Goal: Find specific page/section: Find specific page/section

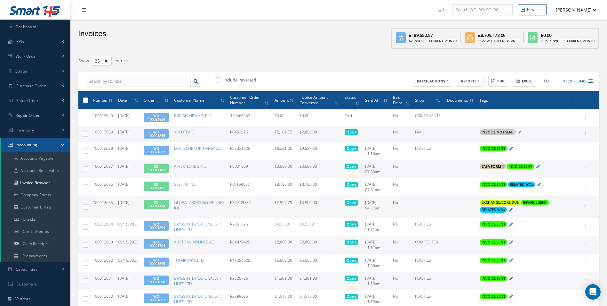
select select "25"
click at [50, 113] on link "Repair Order" at bounding box center [35, 115] width 70 height 15
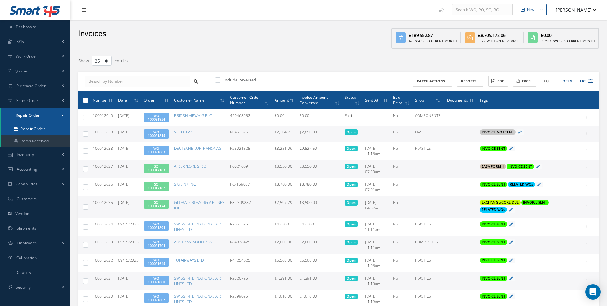
click at [45, 130] on link "Repair Order" at bounding box center [35, 129] width 69 height 12
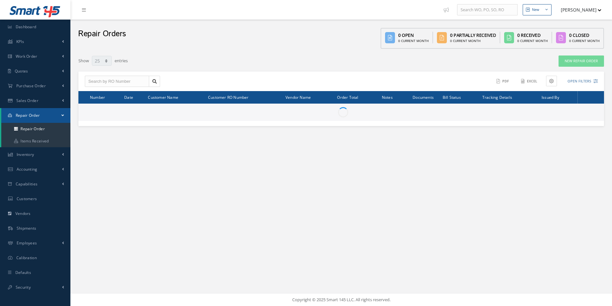
select select "25"
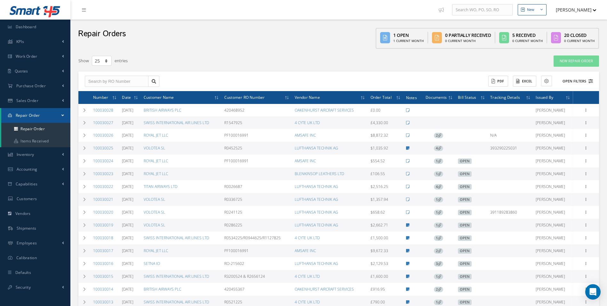
click at [576, 80] on button "Open Filters" at bounding box center [575, 81] width 36 height 11
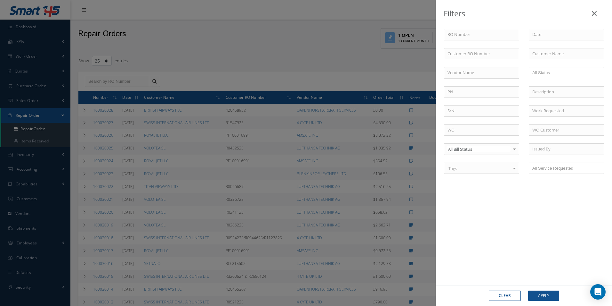
click at [200, 61] on div "Filters RO Number Customer RO Number Customer Name Vendor Name Open Vendor Quot…" at bounding box center [306, 153] width 612 height 306
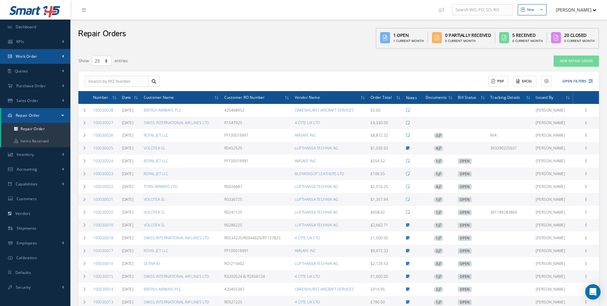
click at [37, 58] on span "Work Order" at bounding box center [27, 55] width 22 height 5
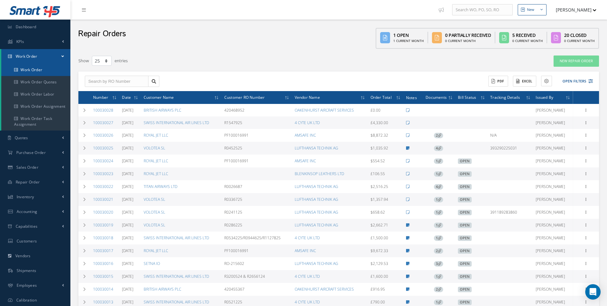
click at [37, 70] on link "Work Order" at bounding box center [35, 70] width 69 height 12
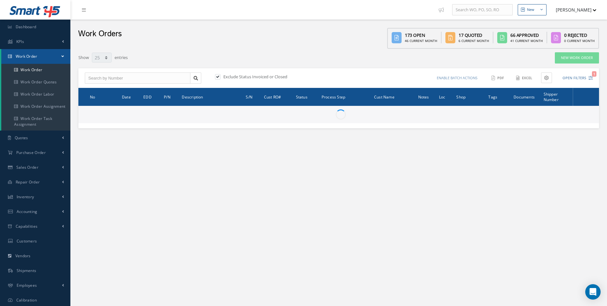
select select "25"
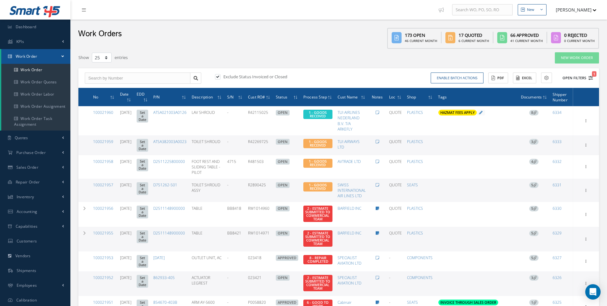
click at [581, 79] on button "Open Filters 1" at bounding box center [575, 78] width 36 height 11
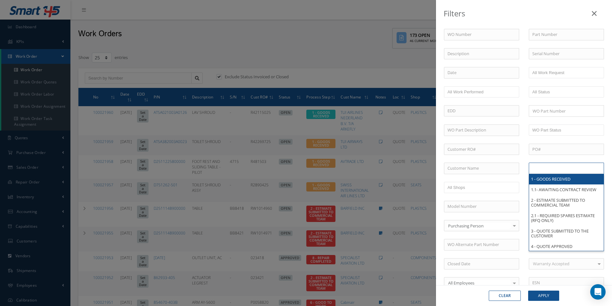
click at [571, 167] on li at bounding box center [552, 168] width 45 height 9
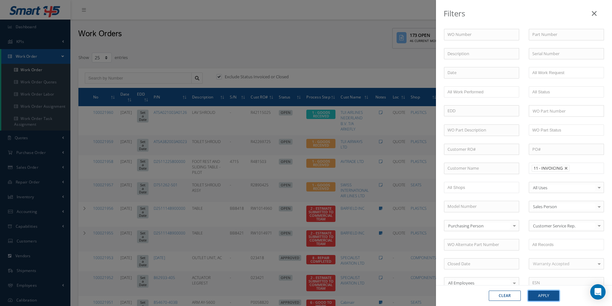
click at [546, 297] on button "Apply" at bounding box center [543, 295] width 31 height 10
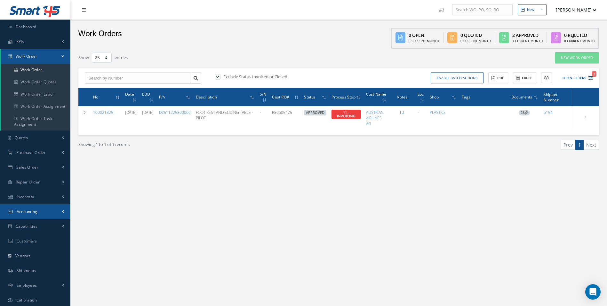
click at [37, 207] on link "Accounting" at bounding box center [35, 211] width 70 height 15
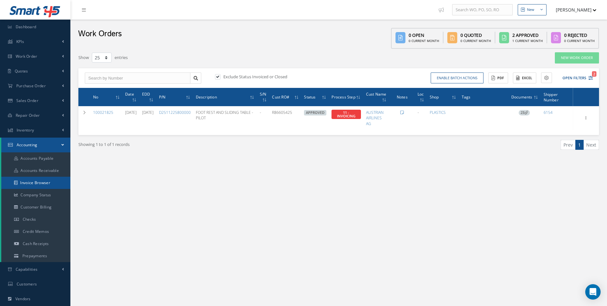
click at [40, 184] on link "Invoice Browser" at bounding box center [35, 182] width 69 height 12
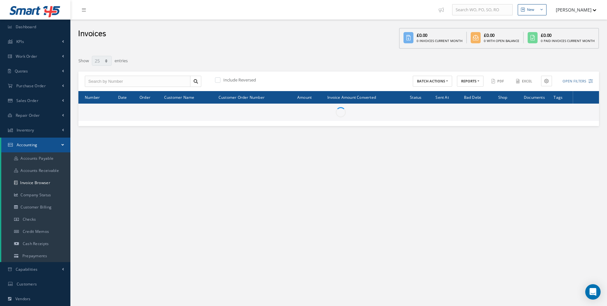
select select "25"
